Goal: Information Seeking & Learning: Find contact information

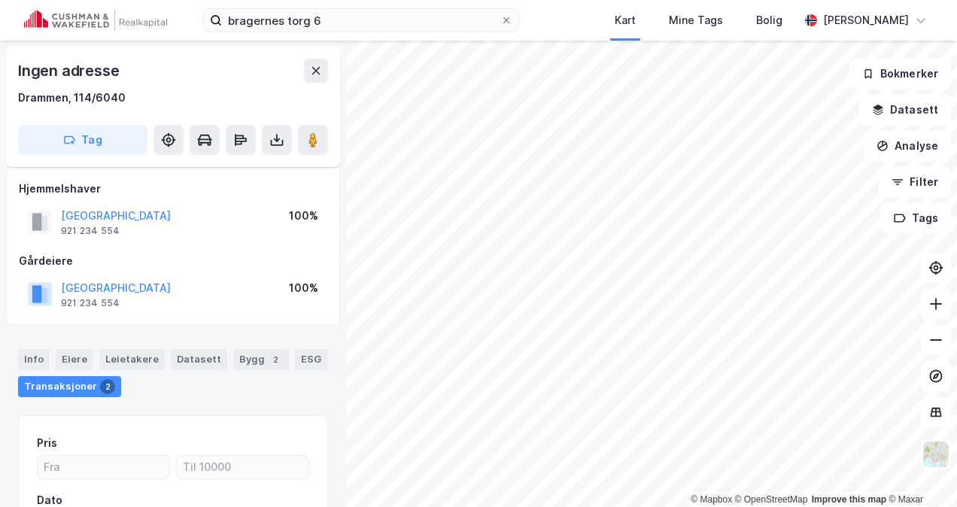
scroll to position [51, 0]
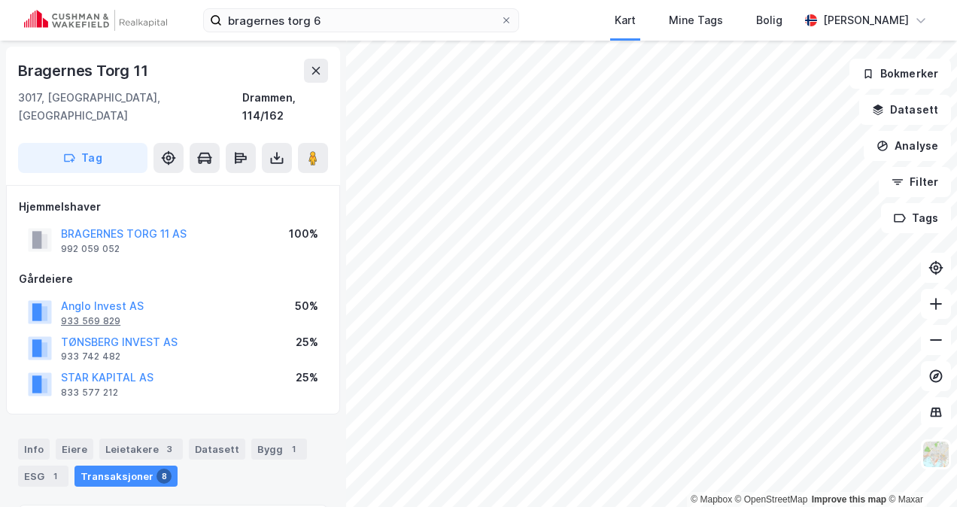
click at [77, 315] on div "933 569 829" at bounding box center [90, 321] width 59 height 12
click at [78, 351] on div "933 742 482" at bounding box center [90, 357] width 59 height 12
click at [89, 387] on div "833 577 212" at bounding box center [89, 393] width 57 height 12
click at [90, 243] on div "992 059 052" at bounding box center [90, 249] width 59 height 12
click at [78, 439] on div "Eiere" at bounding box center [75, 449] width 38 height 21
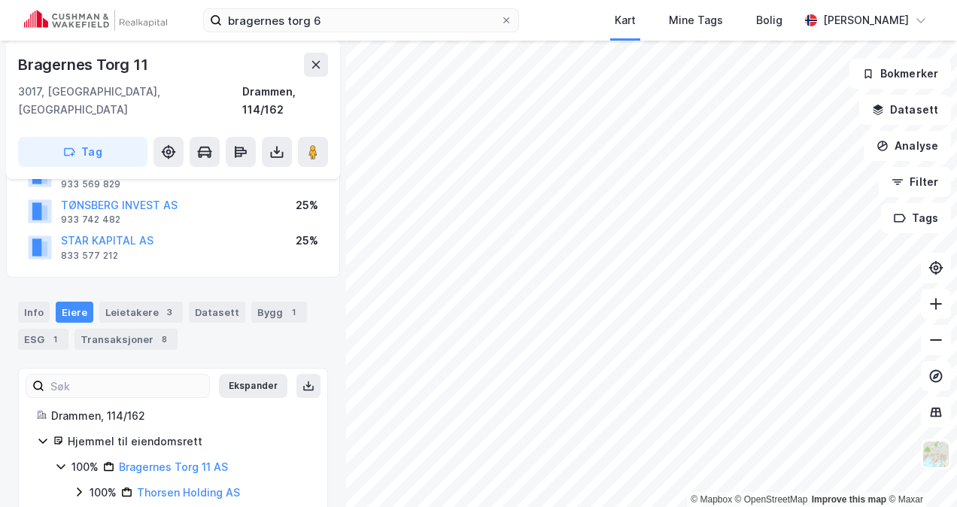
scroll to position [150, 0]
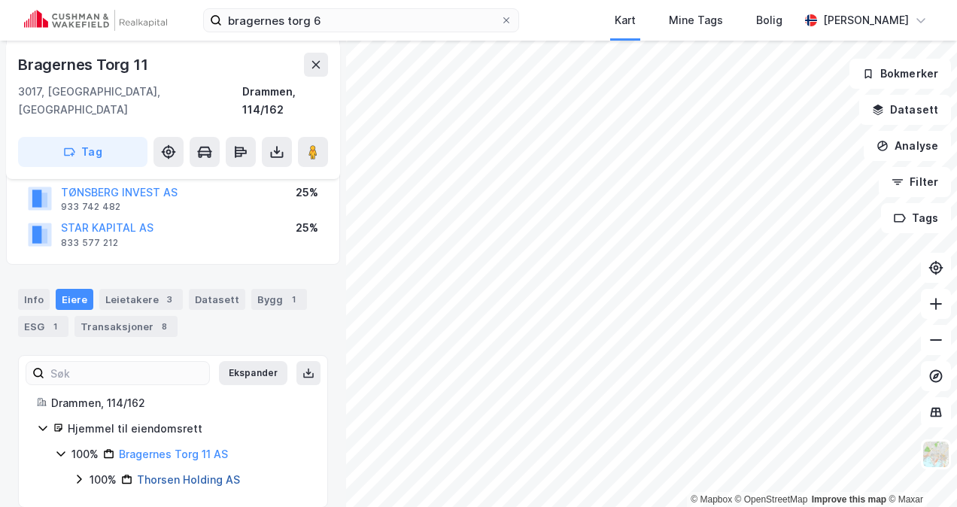
click at [196, 473] on link "Thorsen Holding AS" at bounding box center [188, 479] width 103 height 13
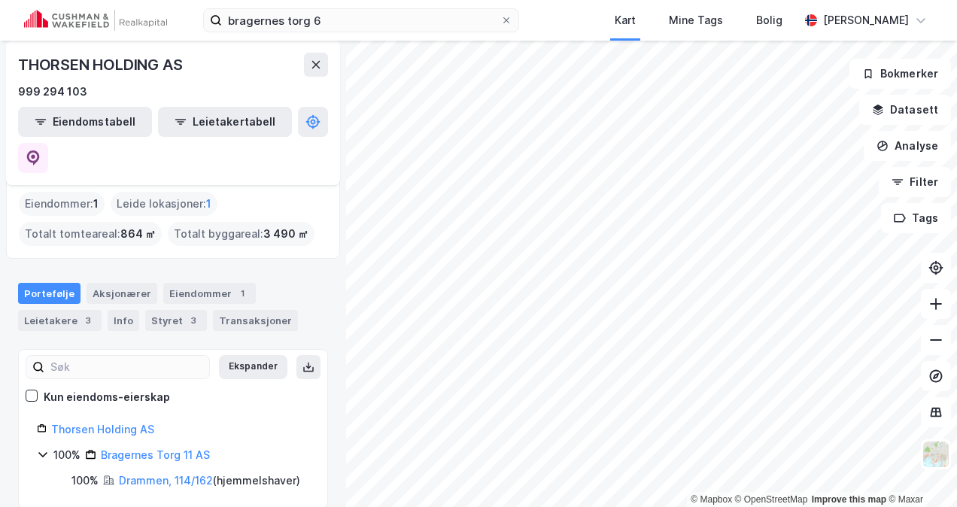
scroll to position [54, 0]
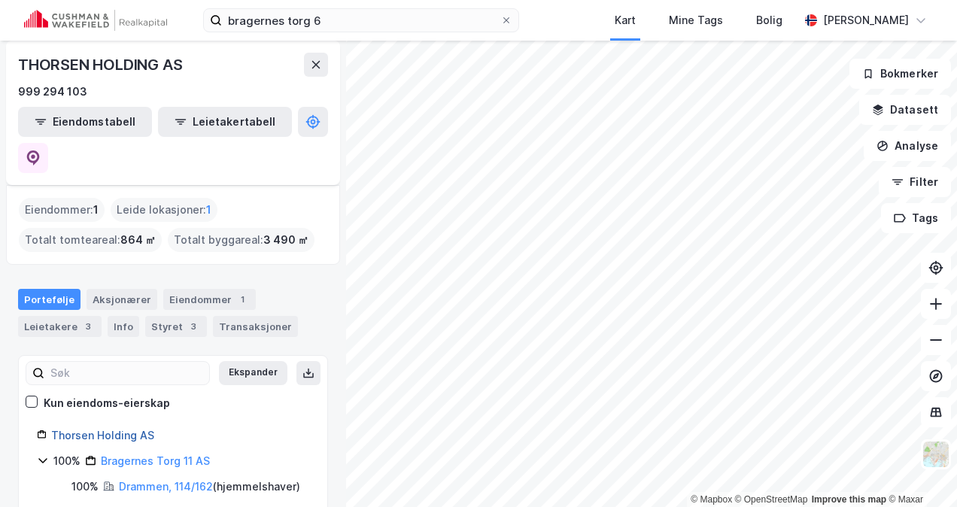
click at [120, 429] on link "Thorsen Holding AS" at bounding box center [102, 435] width 103 height 13
click at [48, 143] on button at bounding box center [33, 158] width 30 height 30
click at [62, 89] on div "999 294 103" at bounding box center [52, 92] width 69 height 18
